Goal: Task Accomplishment & Management: Manage account settings

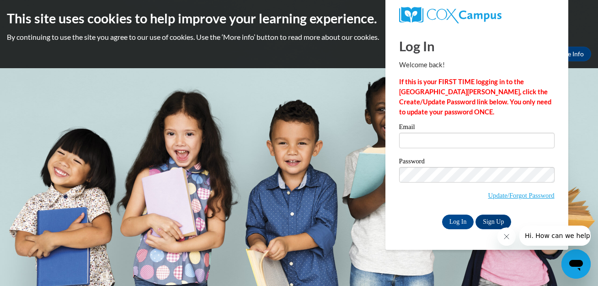
type input "[EMAIL_ADDRESS][DOMAIN_NAME]"
click at [462, 223] on input "Log In" at bounding box center [458, 222] width 32 height 15
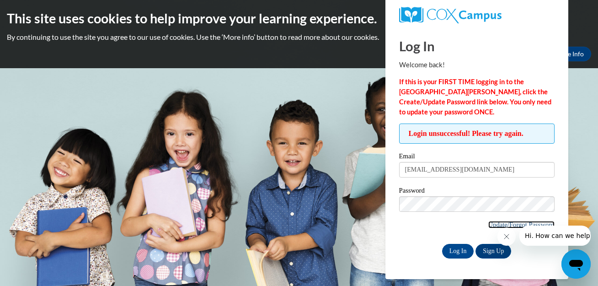
click at [522, 225] on link "Update/Forgot Password" at bounding box center [522, 224] width 66 height 7
